Goal: Check status: Check status

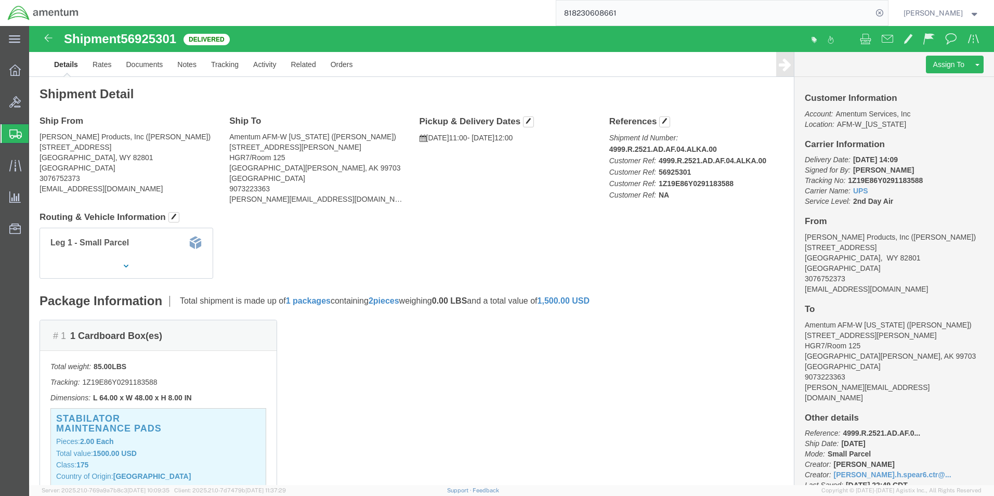
drag, startPoint x: 668, startPoint y: 14, endPoint x: 428, endPoint y: 21, distance: 240.4
click at [428, 20] on div "818230608661" at bounding box center [487, 13] width 802 height 26
type input "56909412"
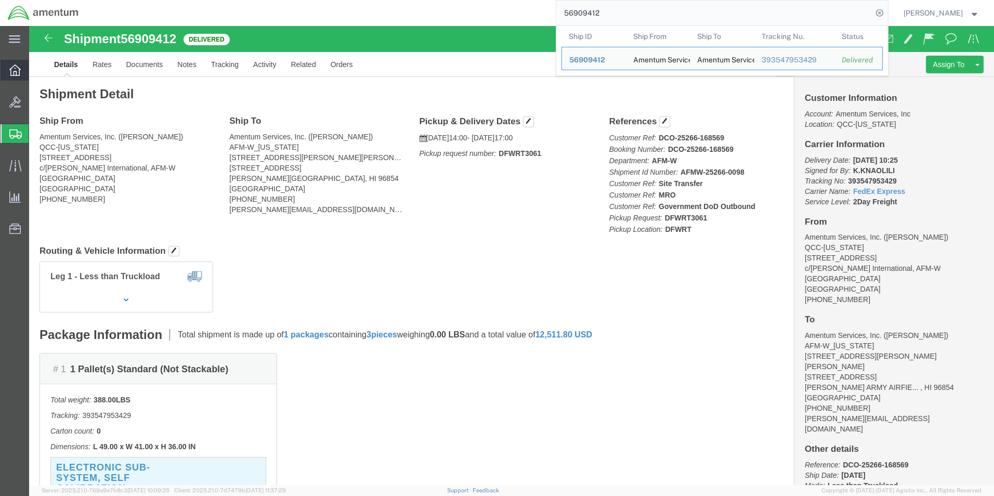
click at [11, 69] on icon at bounding box center [14, 69] width 11 height 11
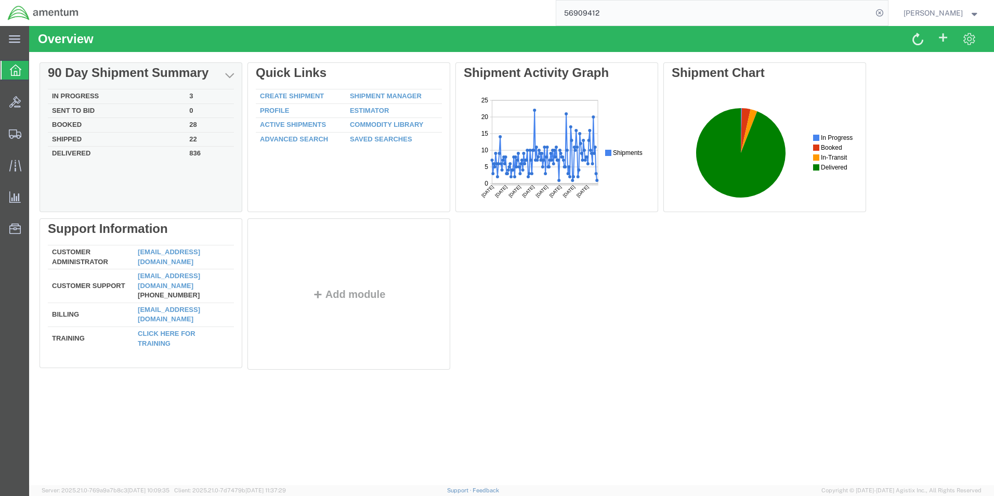
click at [84, 153] on td "Delivered" at bounding box center [116, 153] width 137 height 12
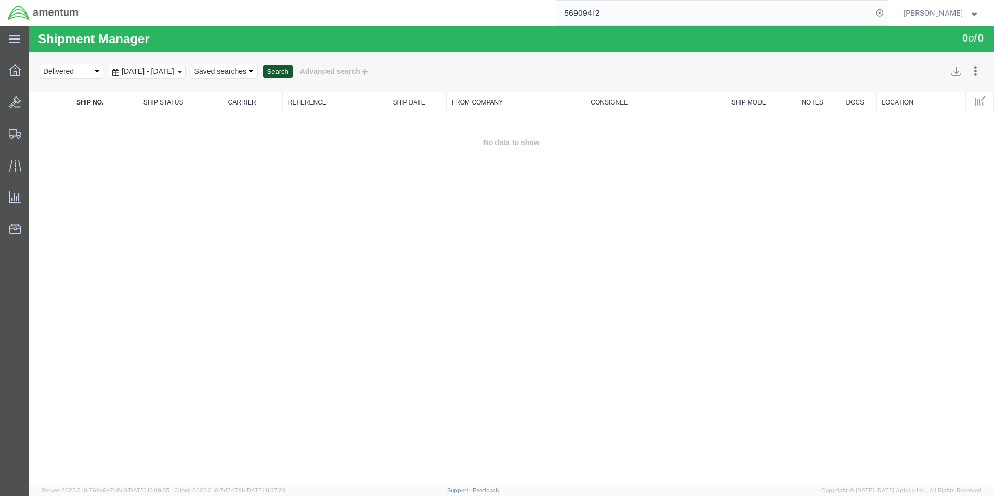
click at [293, 72] on button "Search" at bounding box center [278, 72] width 30 height 14
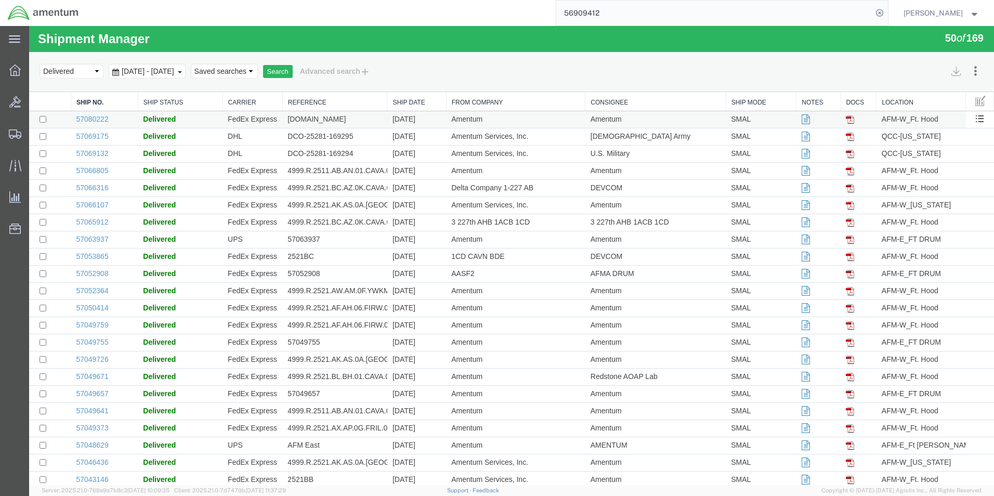
click at [452, 117] on td "Amentum" at bounding box center [515, 119] width 139 height 17
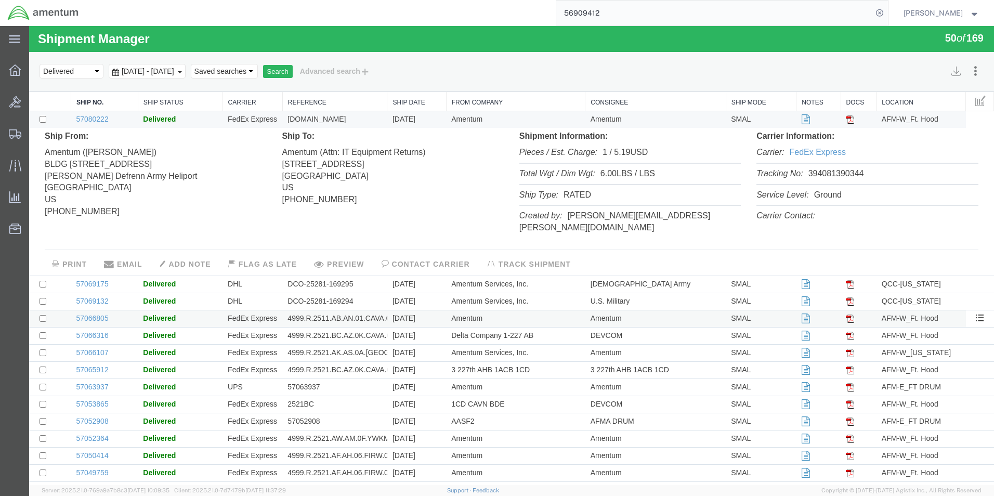
click at [355, 311] on td "4999.R.2511.AB.AN.01.CAVA.00" at bounding box center [334, 319] width 105 height 17
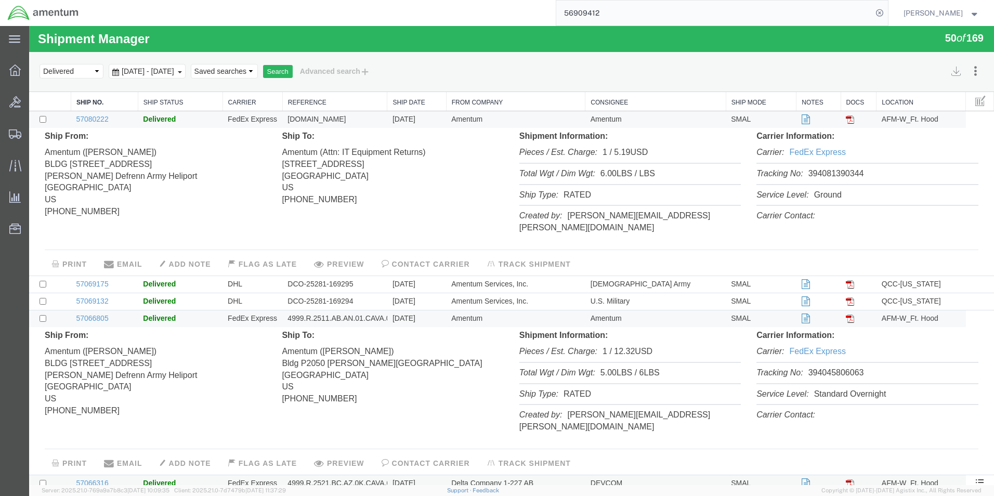
click at [323, 475] on td "4999.R.2521.BC.AZ.0K.CAVA.00" at bounding box center [334, 483] width 105 height 17
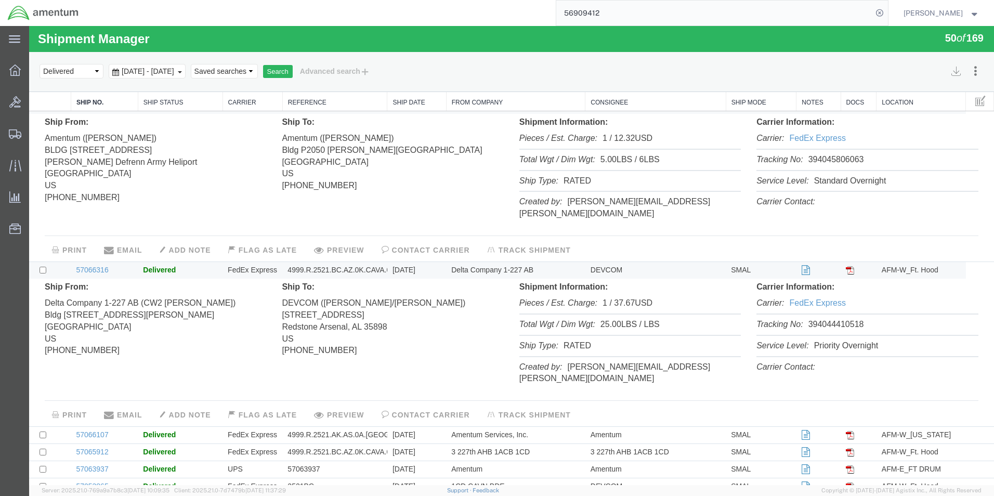
scroll to position [312, 0]
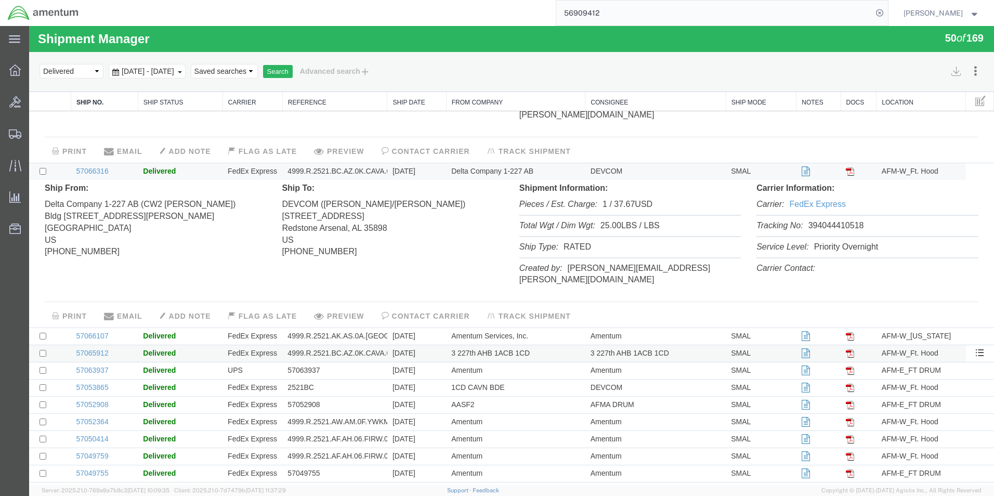
click at [352, 345] on td "4999.R.2521.BC.AZ.0K.CAVA.00" at bounding box center [334, 353] width 105 height 17
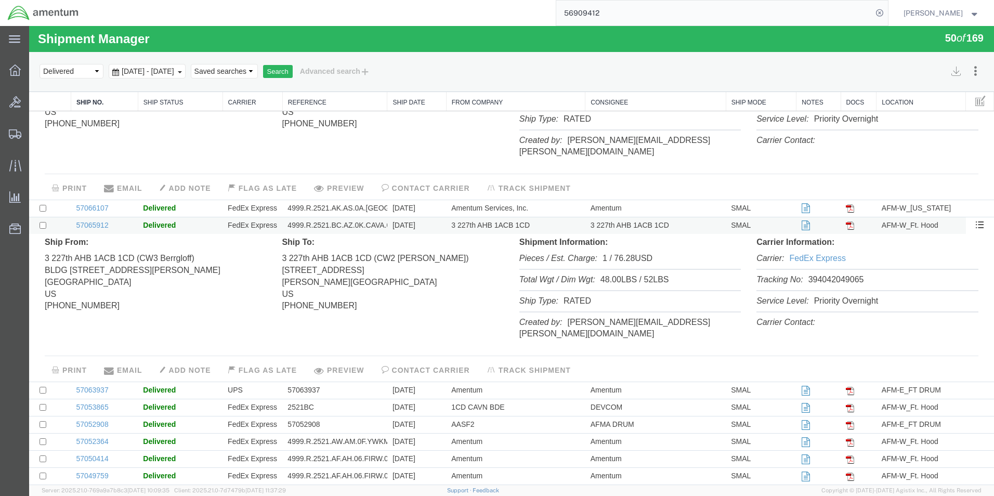
scroll to position [468, 0]
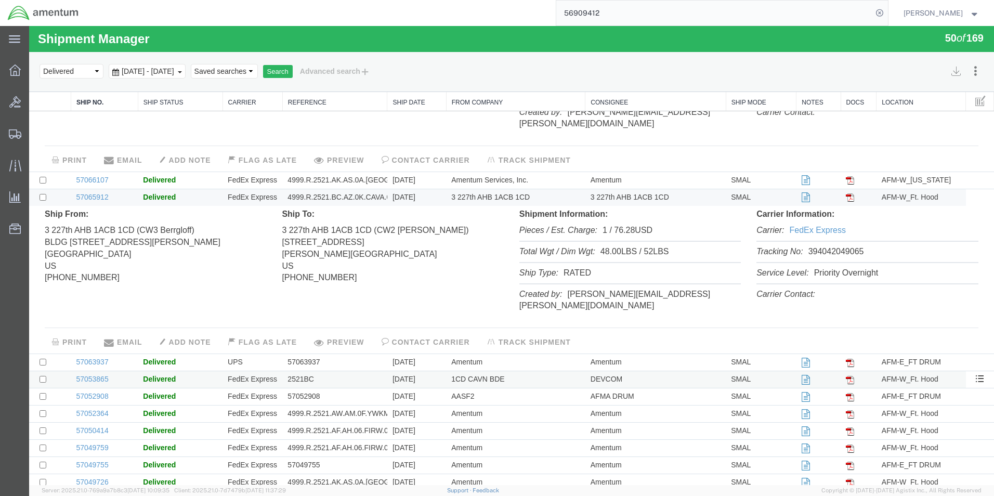
click at [351, 371] on td "2521BC" at bounding box center [334, 379] width 105 height 17
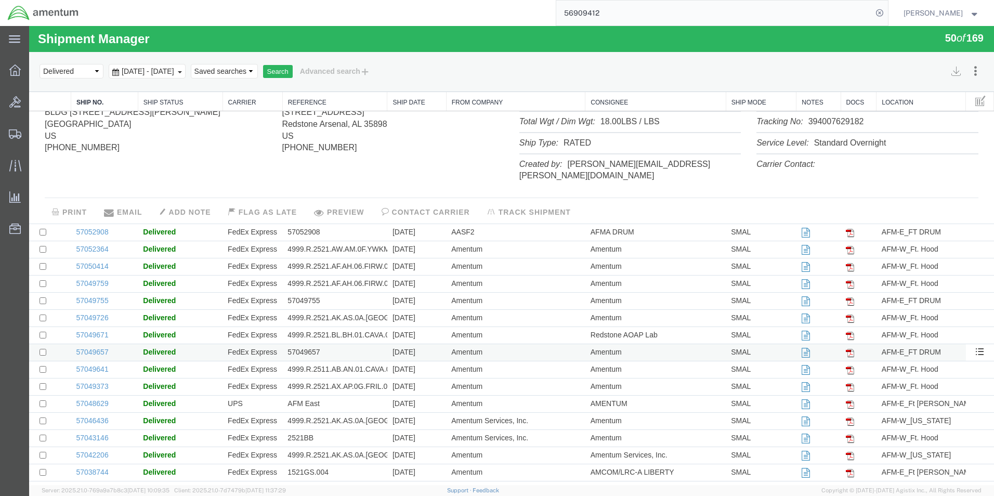
scroll to position [624, 0]
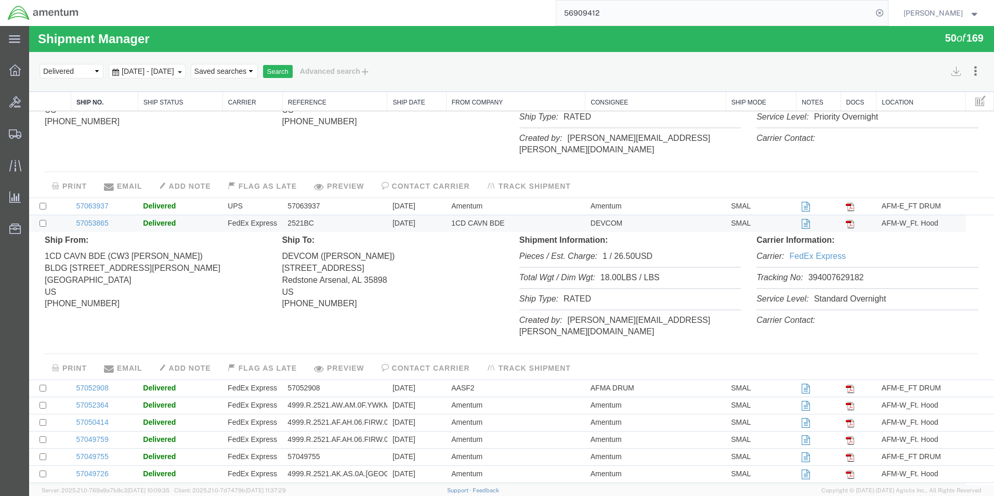
click at [347, 483] on td "4999.R.2521.BL.BH.01.CAVA.00" at bounding box center [334, 491] width 105 height 17
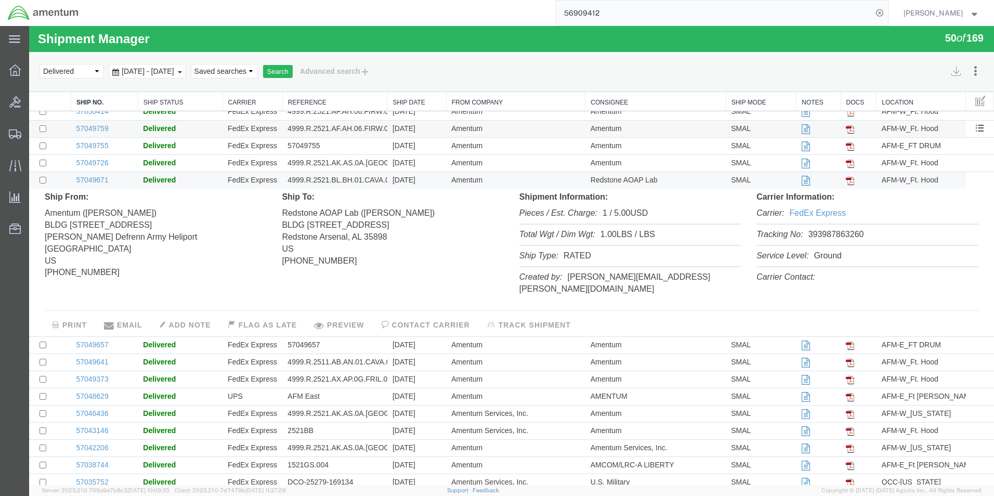
scroll to position [936, 0]
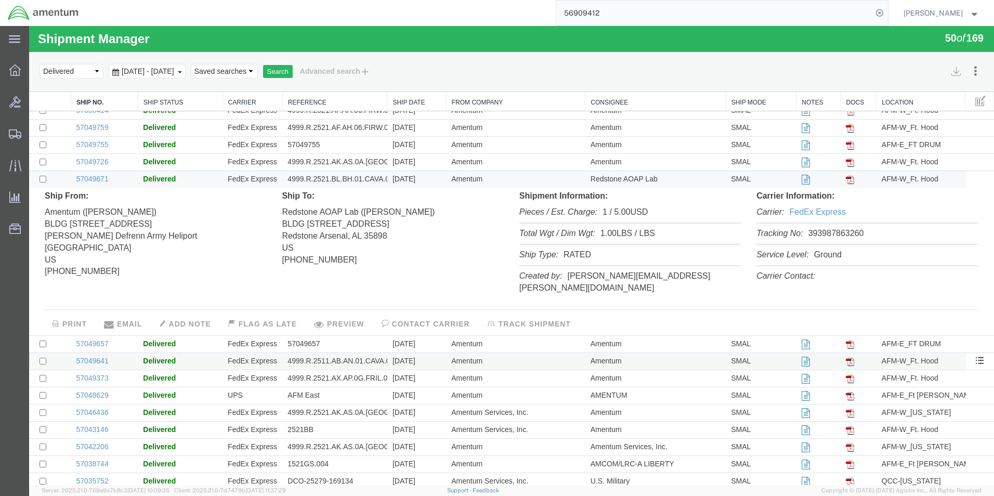
click at [355, 353] on td "4999.R.2511.AB.AN.01.CAVA.00" at bounding box center [334, 361] width 105 height 17
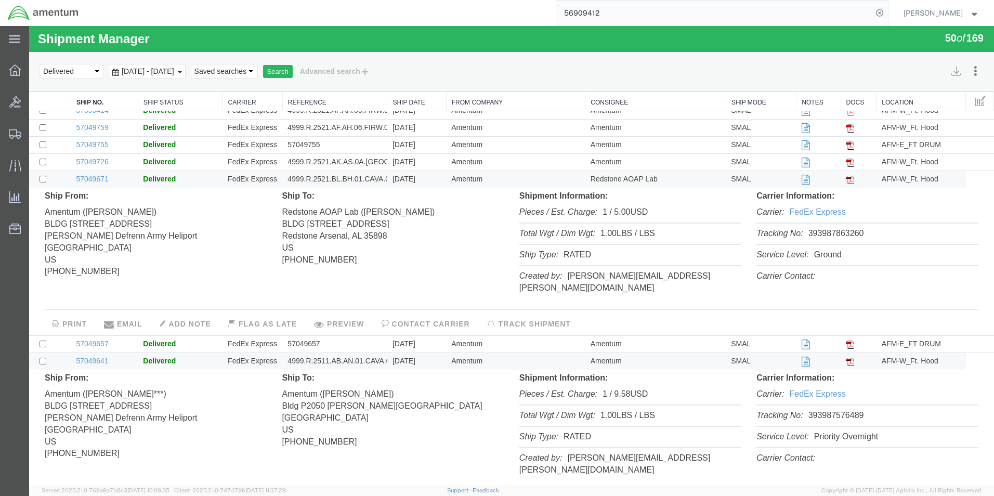
scroll to position [1092, 0]
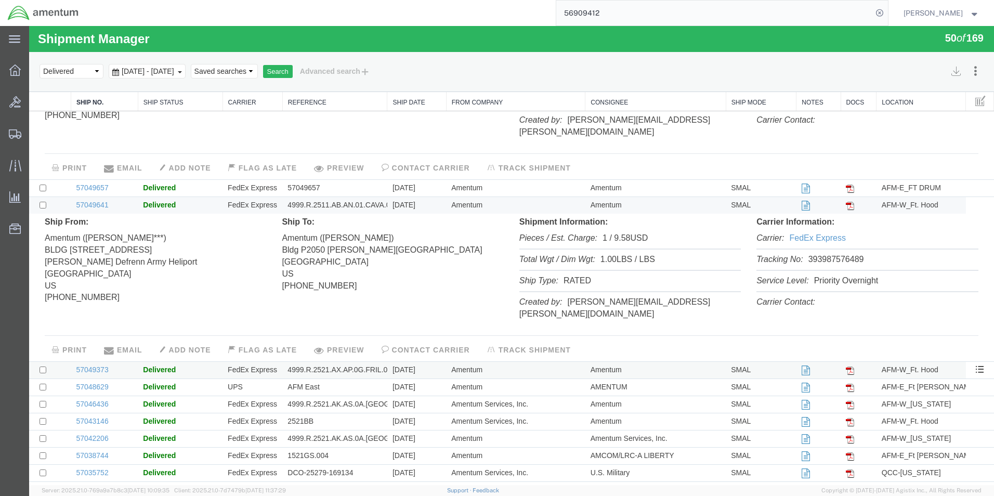
click at [343, 362] on td "4999.R.2521.AX.AP.0G.FRIL.00" at bounding box center [334, 370] width 105 height 17
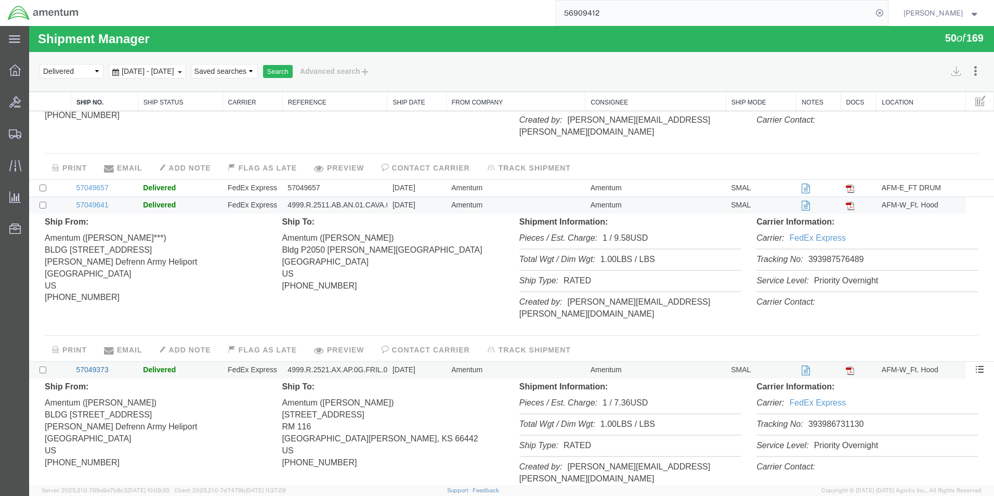
click at [84, 366] on link "57049373" at bounding box center [92, 370] width 32 height 8
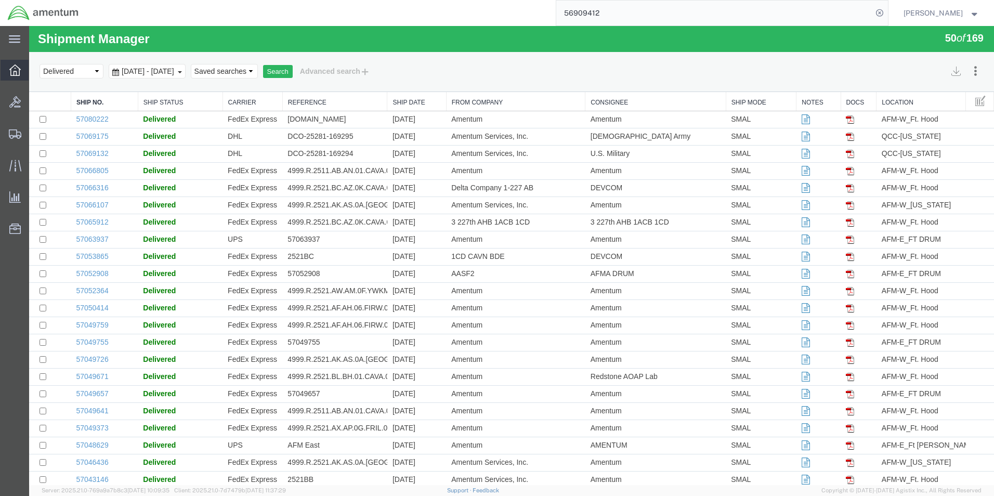
click at [13, 70] on icon at bounding box center [14, 69] width 11 height 11
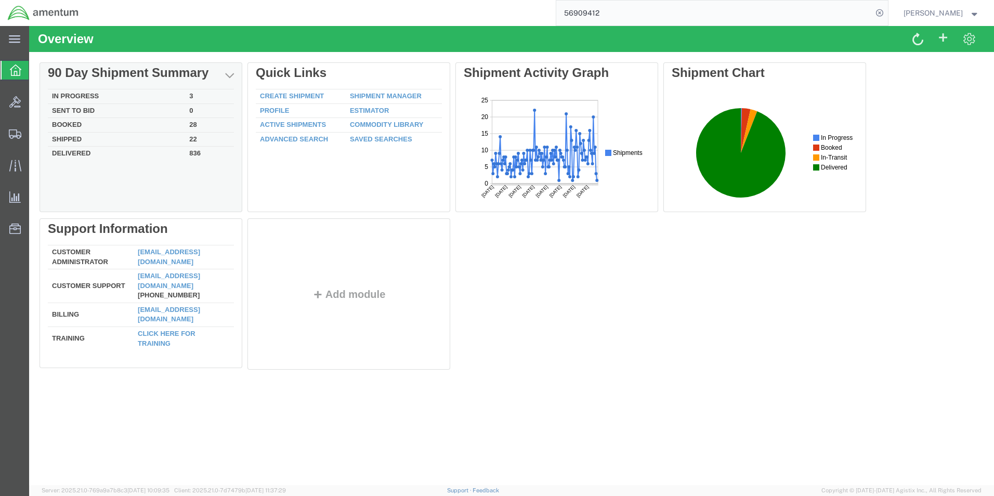
click at [94, 141] on td "Shipped" at bounding box center [116, 139] width 137 height 15
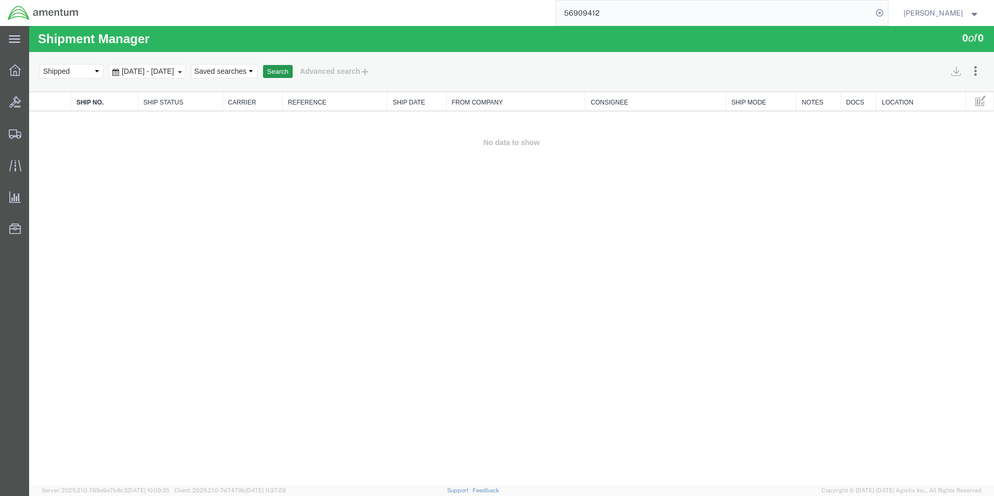
click at [293, 71] on button "Search" at bounding box center [278, 72] width 30 height 14
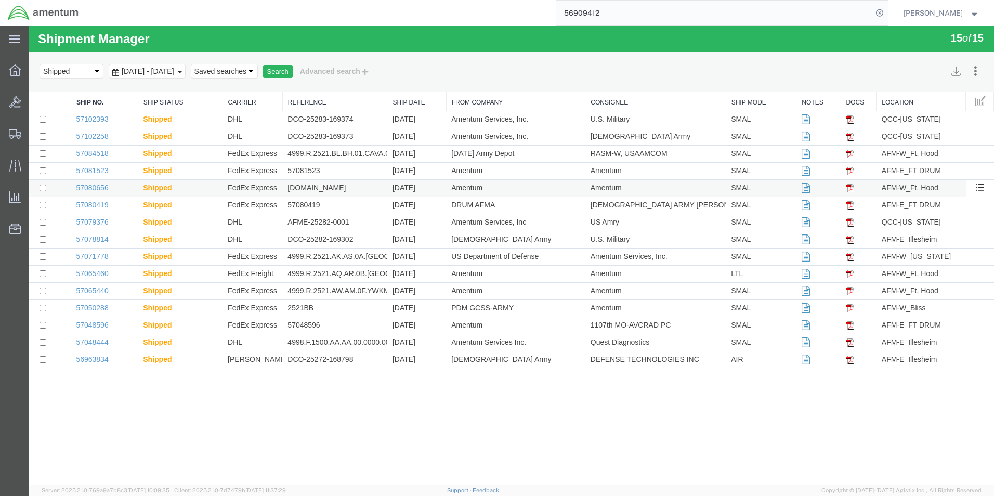
click at [457, 191] on td "Amentum" at bounding box center [515, 188] width 139 height 17
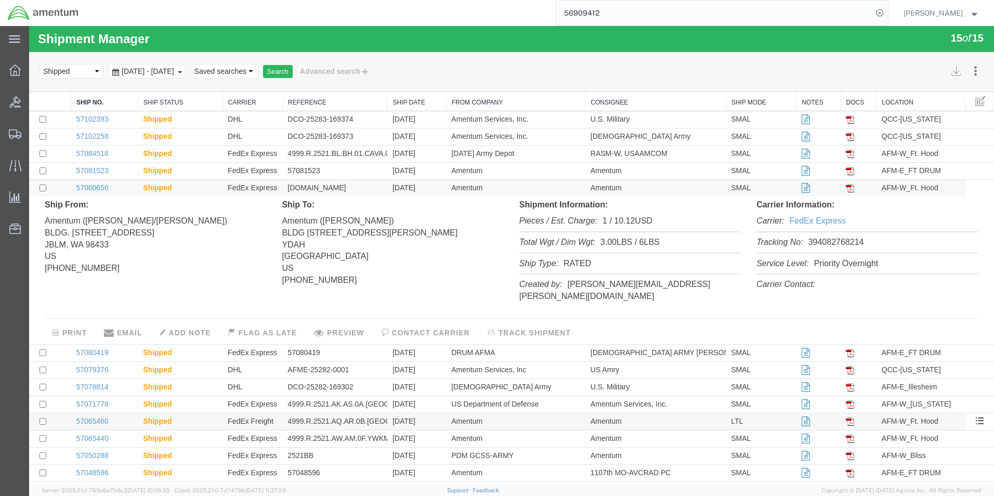
click at [468, 418] on td "Amentum" at bounding box center [515, 422] width 139 height 17
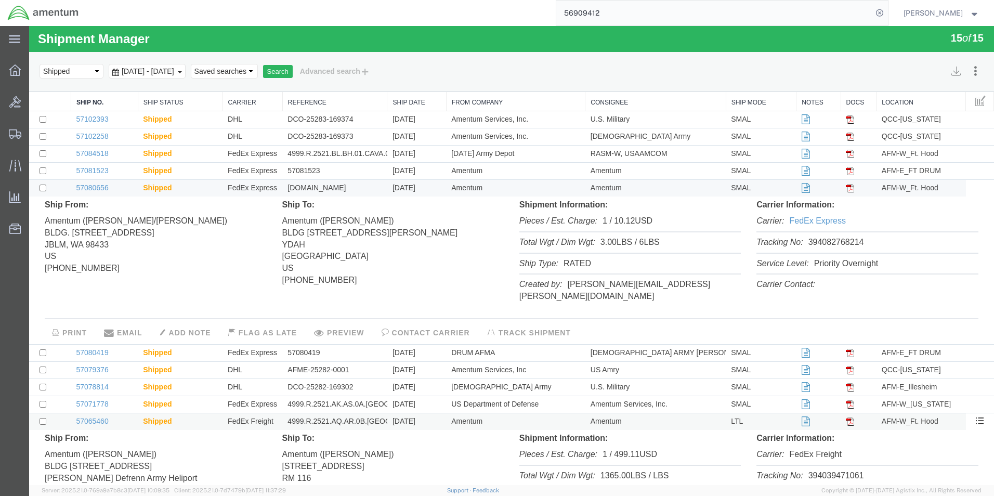
scroll to position [156, 0]
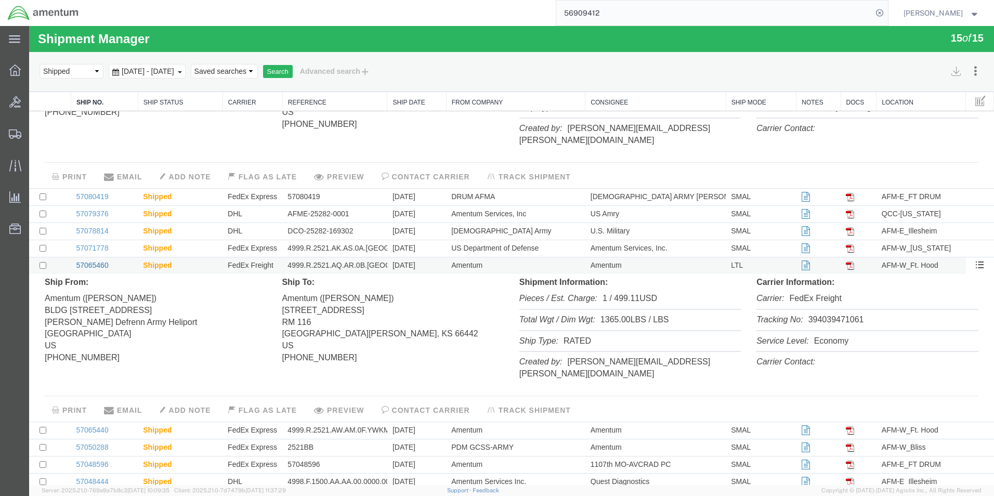
click at [93, 261] on link "57065460" at bounding box center [92, 265] width 32 height 8
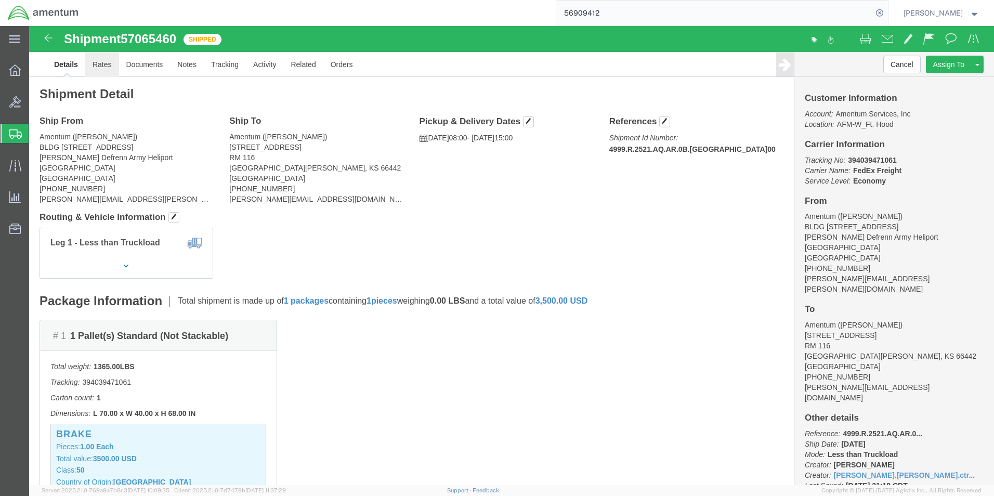
click link "Rates"
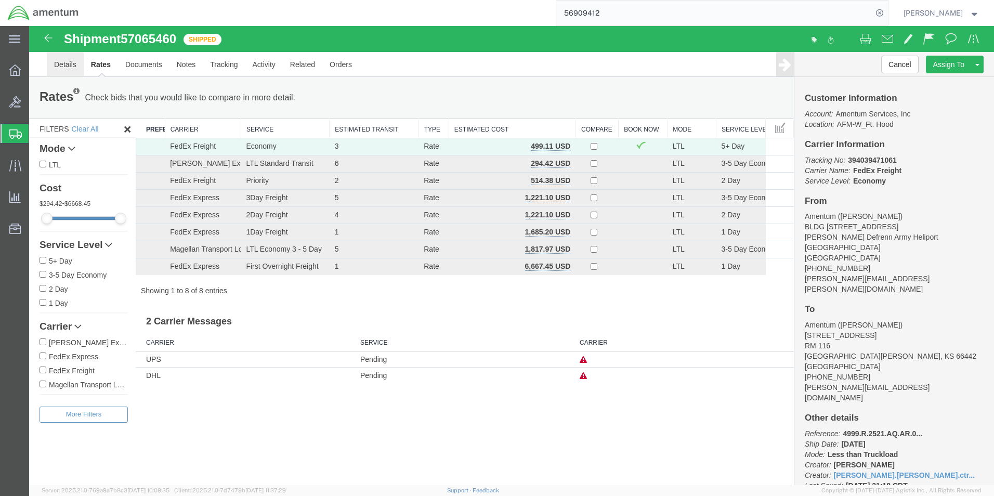
drag, startPoint x: 72, startPoint y: 67, endPoint x: 177, endPoint y: 118, distance: 117.0
click at [72, 67] on link "Details" at bounding box center [65, 64] width 37 height 25
